Goal: Transaction & Acquisition: Purchase product/service

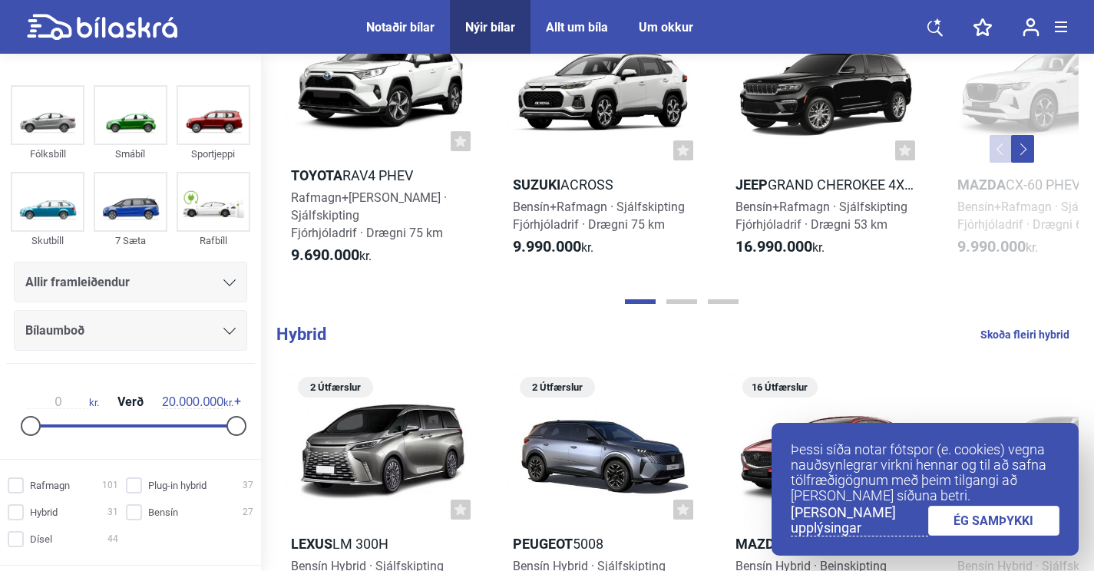
scroll to position [786, 0]
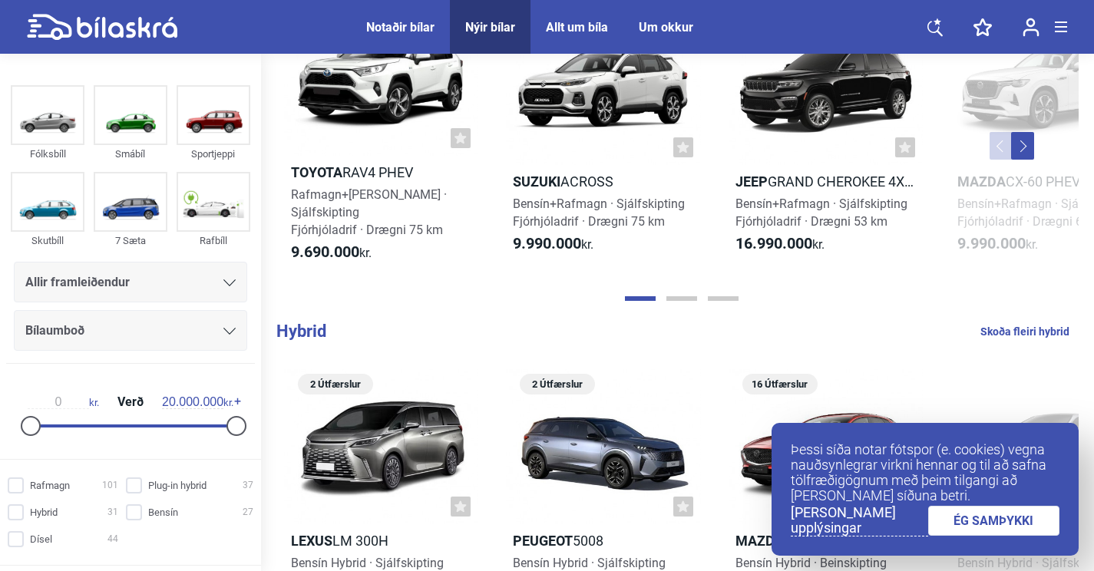
click at [978, 520] on link "ÉG SAMÞYKKI" at bounding box center [994, 521] width 132 height 30
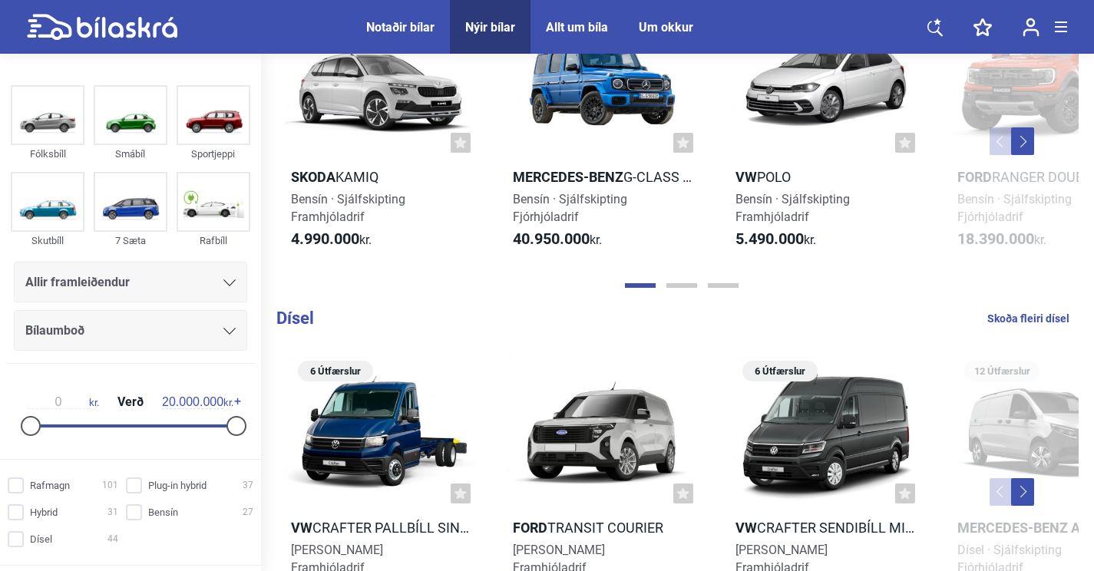
scroll to position [1505, 0]
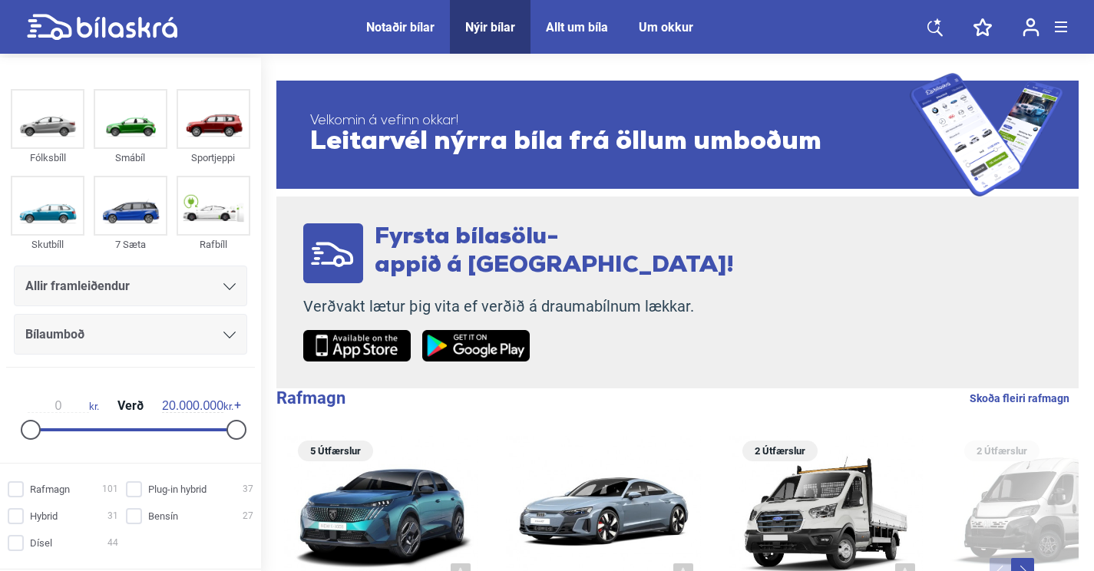
click at [392, 31] on div "Notaðir bílar" at bounding box center [400, 27] width 68 height 15
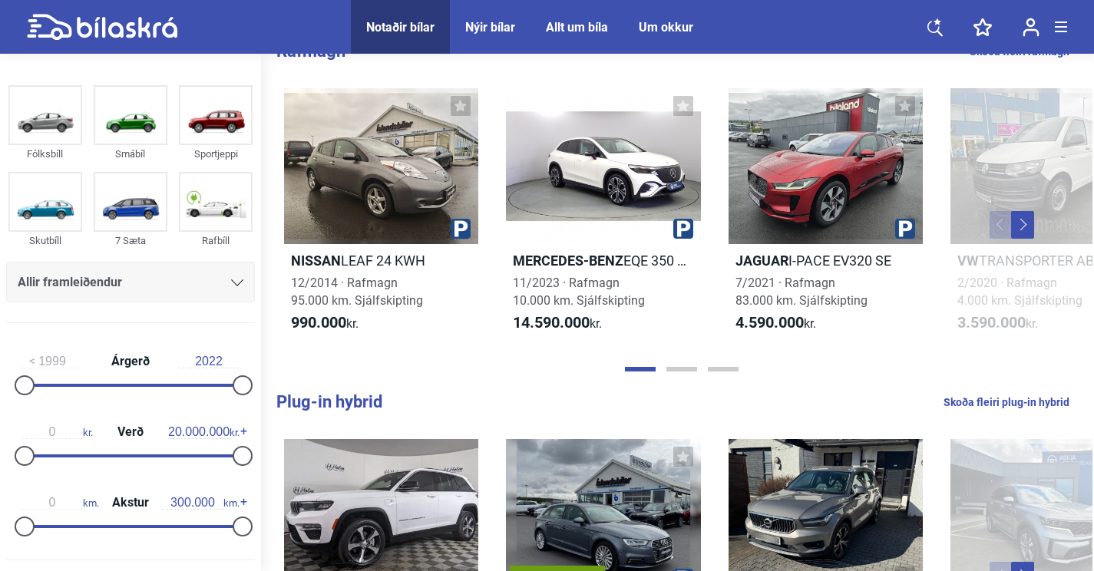
scroll to position [346, 0]
click at [829, 198] on div at bounding box center [826, 167] width 194 height 156
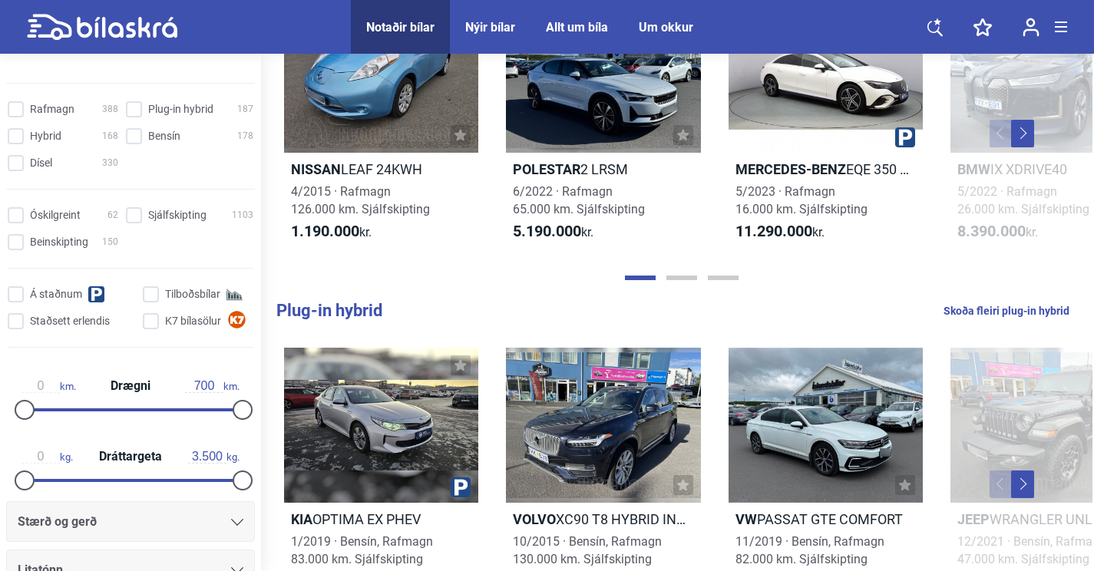
scroll to position [475, 0]
click at [149, 324] on input "K7 bílasölur" at bounding box center [200, 324] width 111 height 16
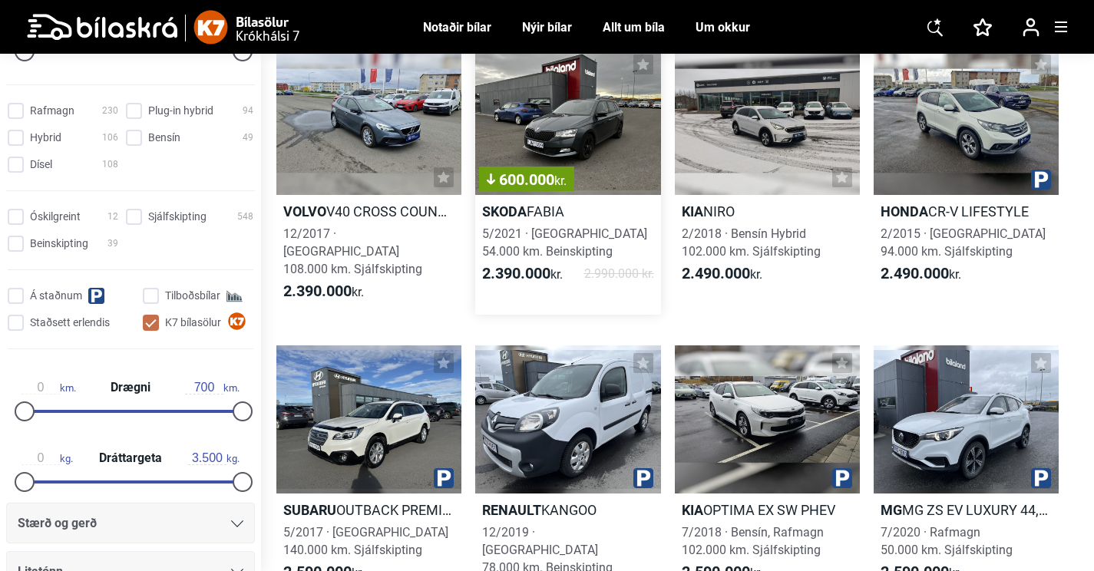
scroll to position [2372, 0]
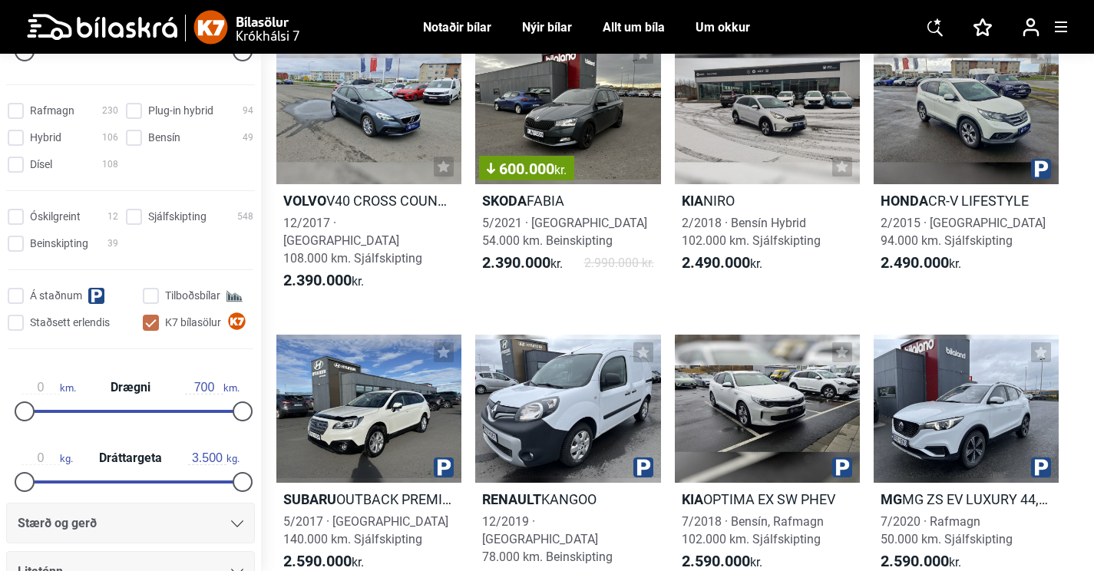
click at [158, 319] on input "K7 bílasölur" at bounding box center [200, 324] width 111 height 16
checkbox input "false"
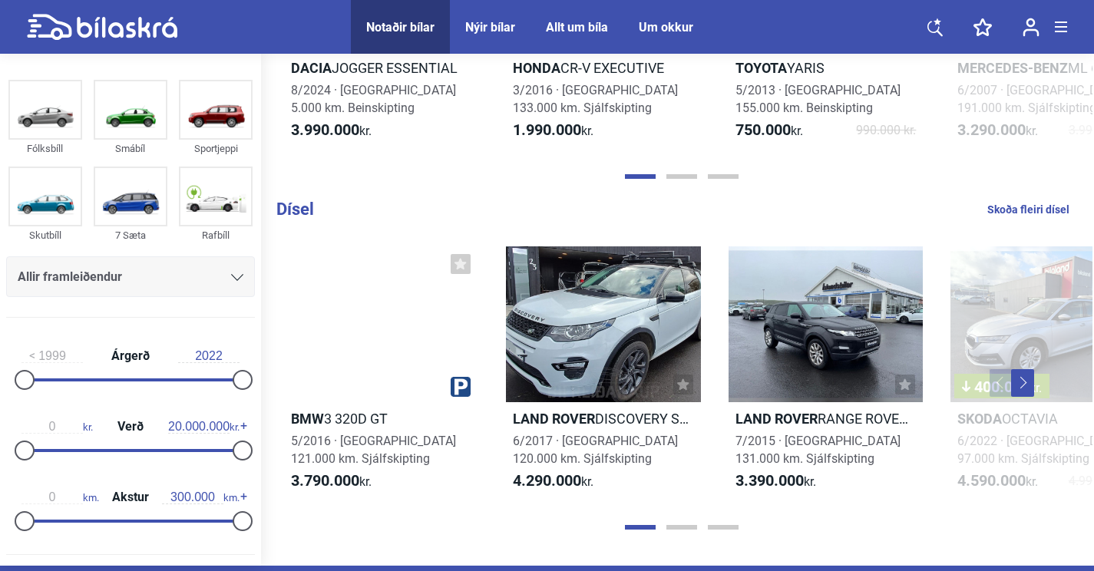
scroll to position [1905, 0]
